Goal: Check status: Check status

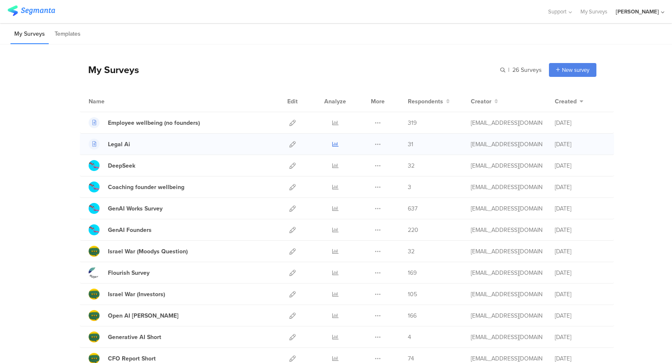
click at [335, 145] on icon at bounding box center [335, 144] width 6 height 6
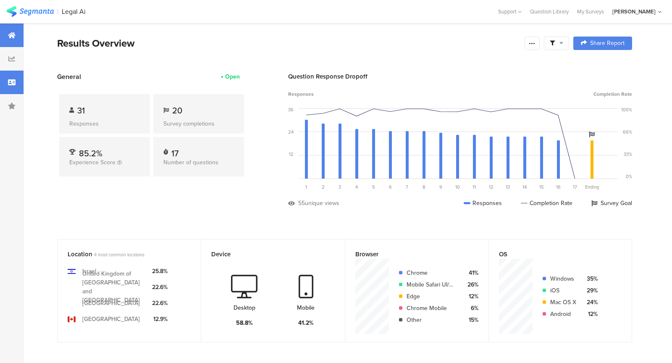
click at [18, 77] on div at bounding box center [12, 83] width 24 height 24
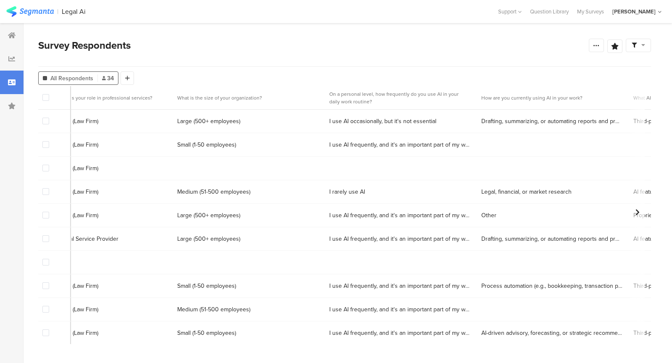
scroll to position [0, 108]
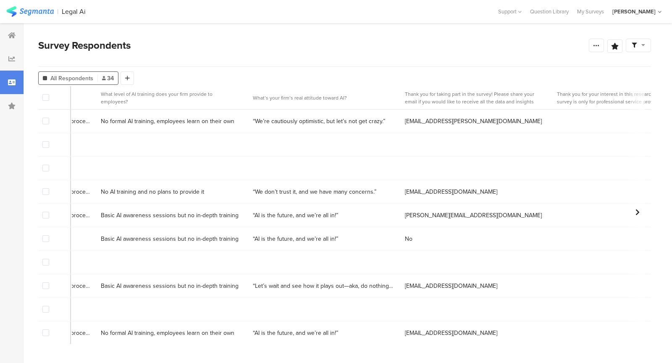
scroll to position [0, 2138]
